Goal: Information Seeking & Learning: Learn about a topic

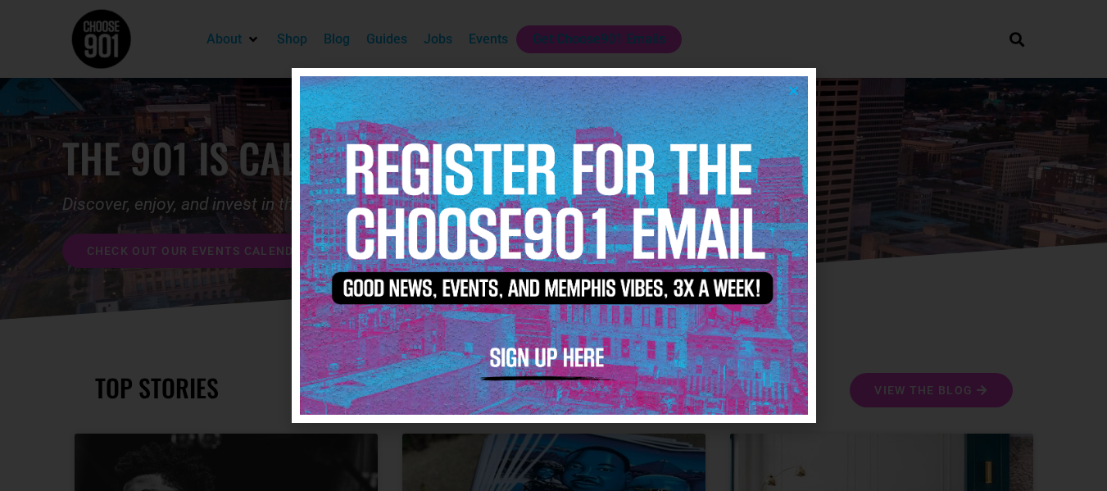
click at [797, 87] on icon "Close" at bounding box center [794, 90] width 12 height 12
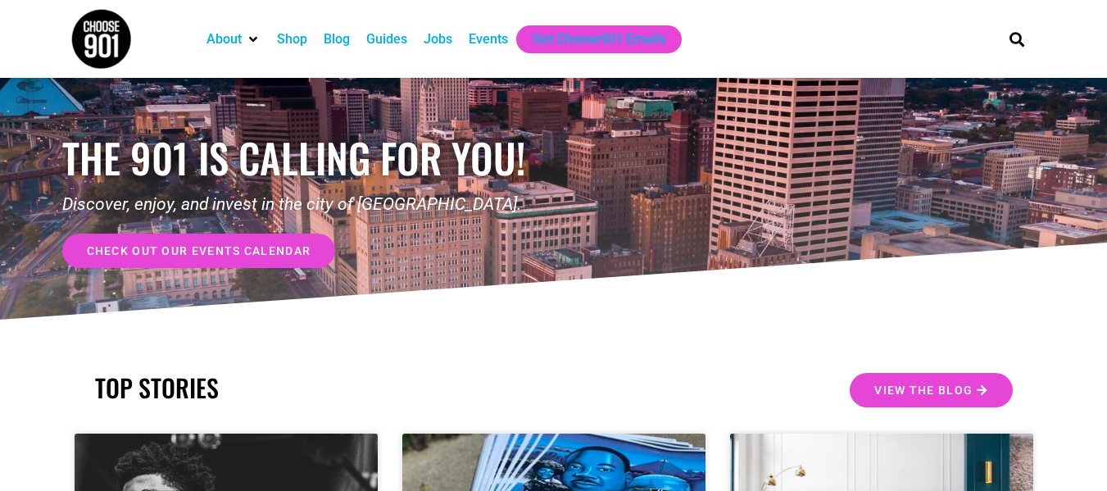
click at [443, 46] on div "Jobs" at bounding box center [438, 40] width 29 height 20
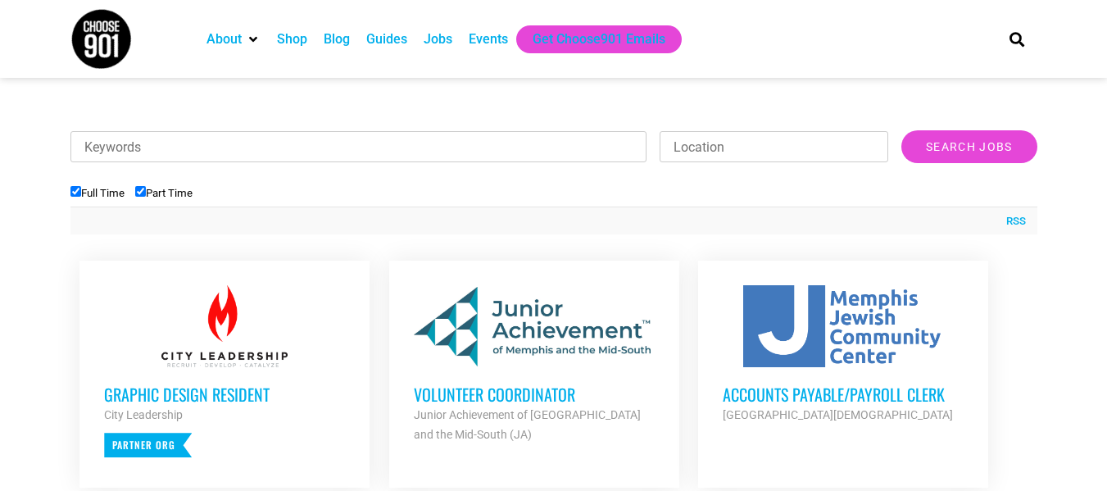
scroll to position [492, 0]
click at [143, 191] on input "Part Time" at bounding box center [140, 190] width 11 height 11
checkbox input "false"
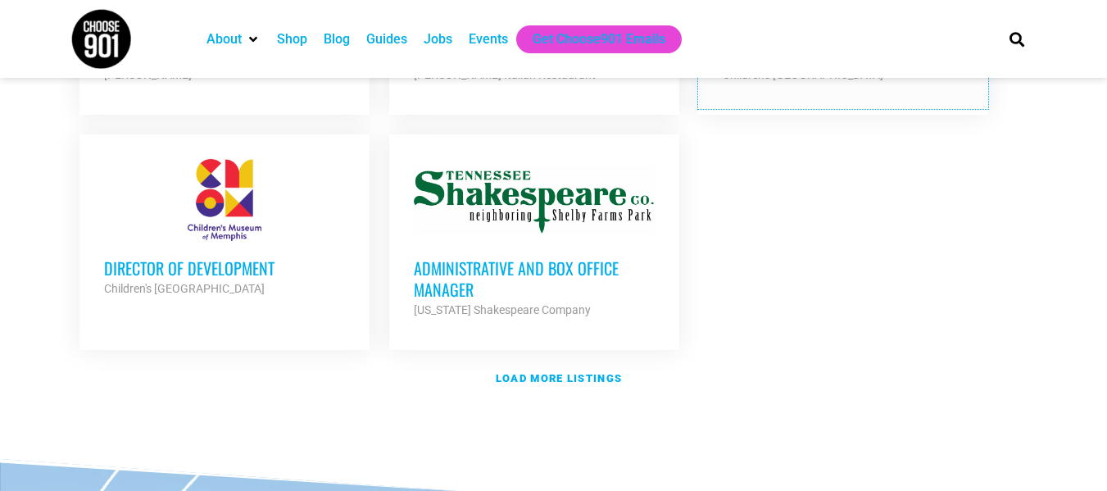
scroll to position [2005, 0]
click at [530, 371] on strong "Load more listings" at bounding box center [559, 377] width 126 height 12
